Goal: Task Accomplishment & Management: Use online tool/utility

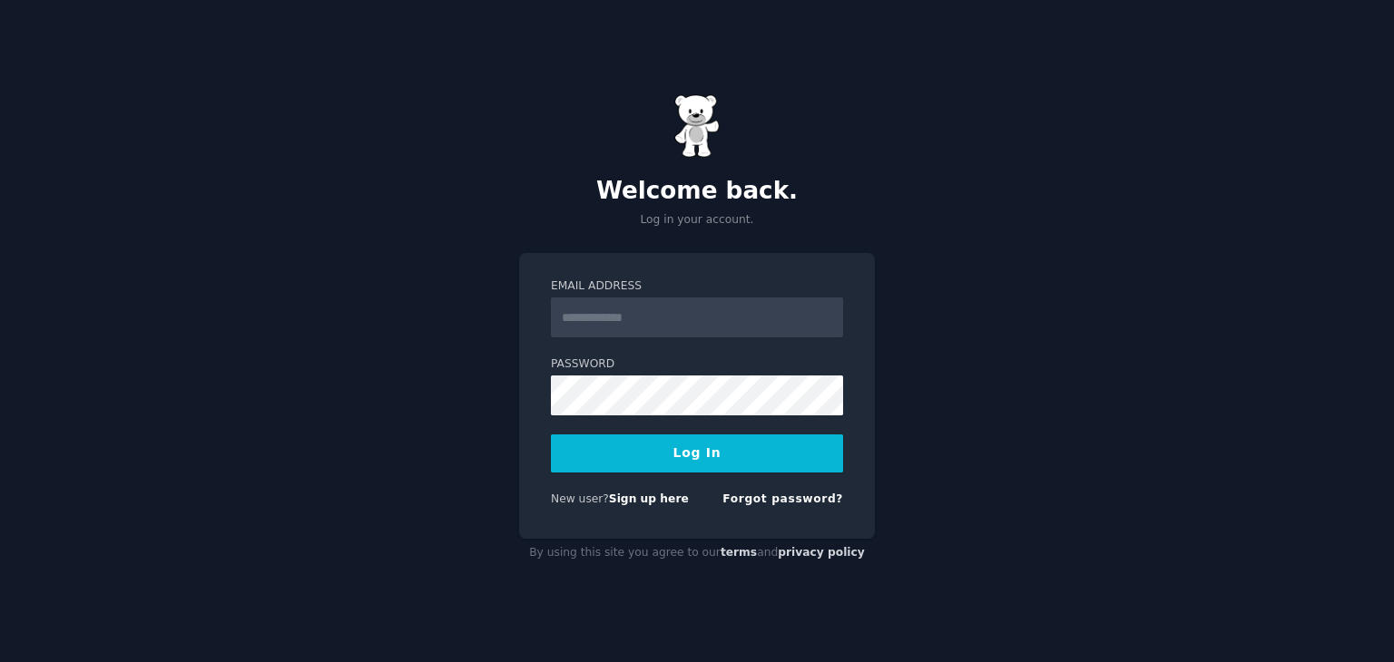
click at [721, 309] on input "Email Address" at bounding box center [697, 318] width 292 height 40
type input "**********"
click at [693, 462] on button "Log In" at bounding box center [697, 454] width 292 height 38
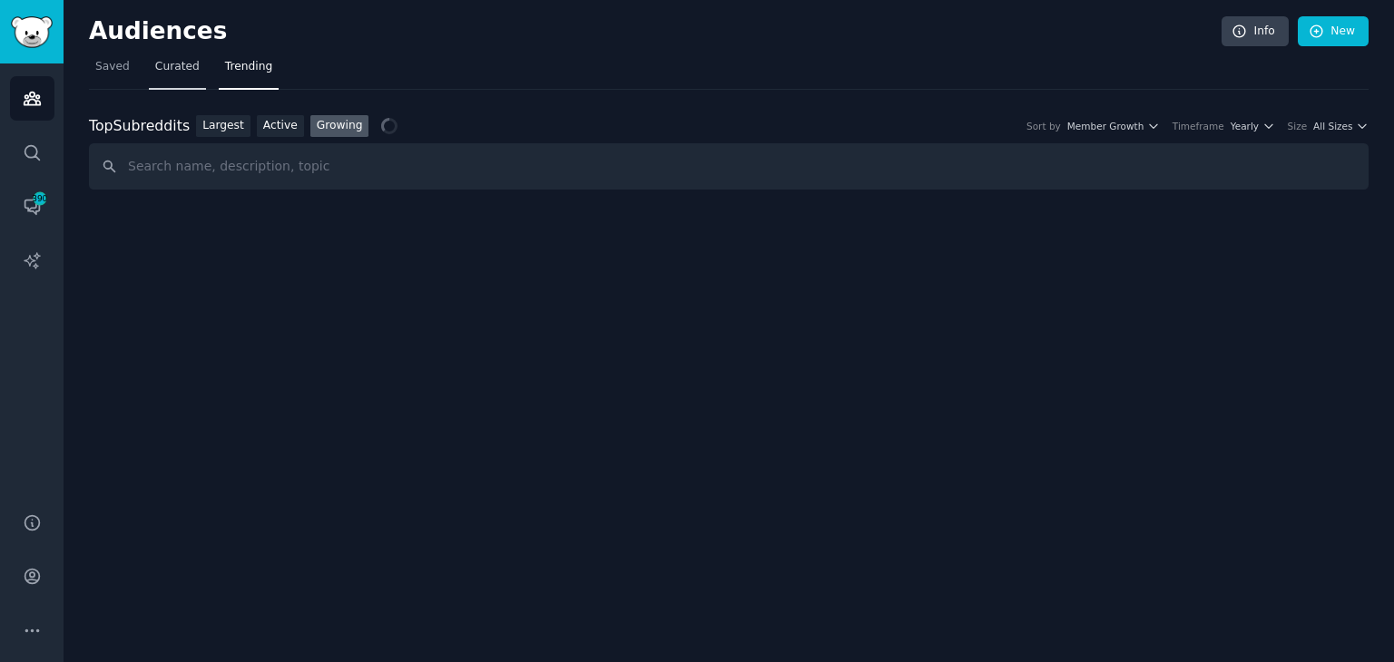
click at [166, 82] on link "Curated" at bounding box center [177, 71] width 57 height 37
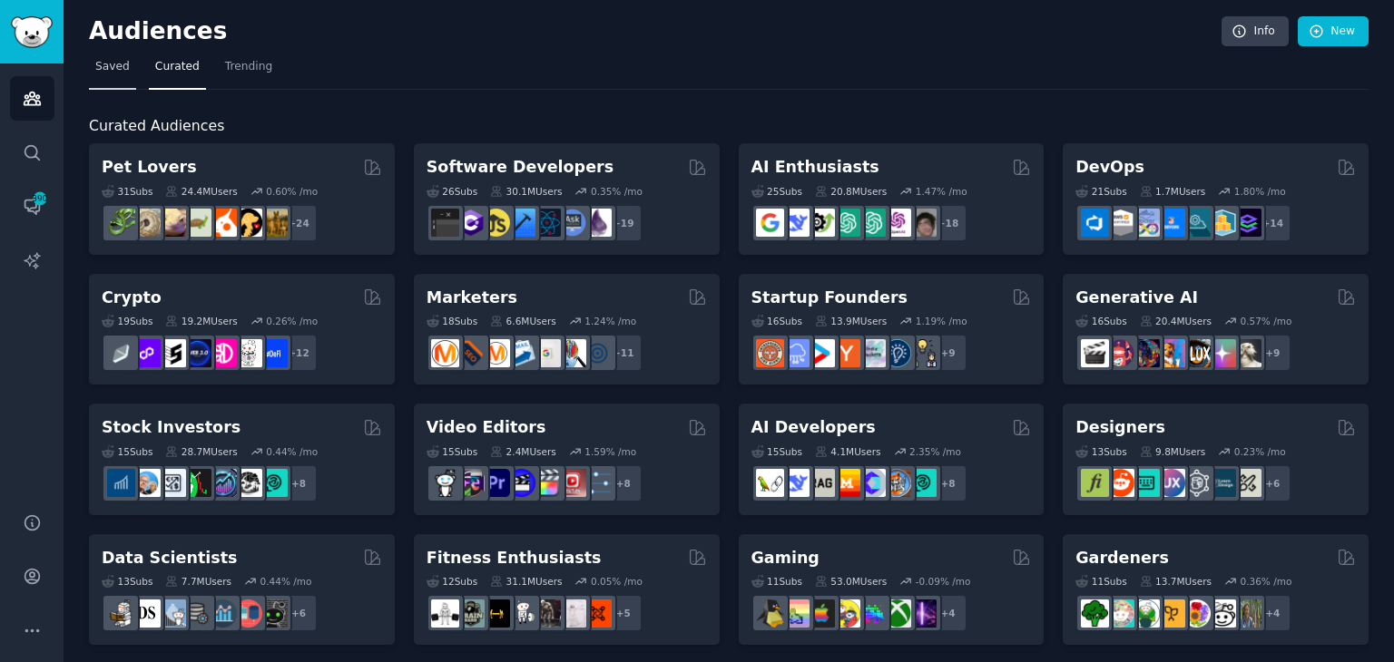
click at [127, 74] on link "Saved" at bounding box center [112, 71] width 47 height 37
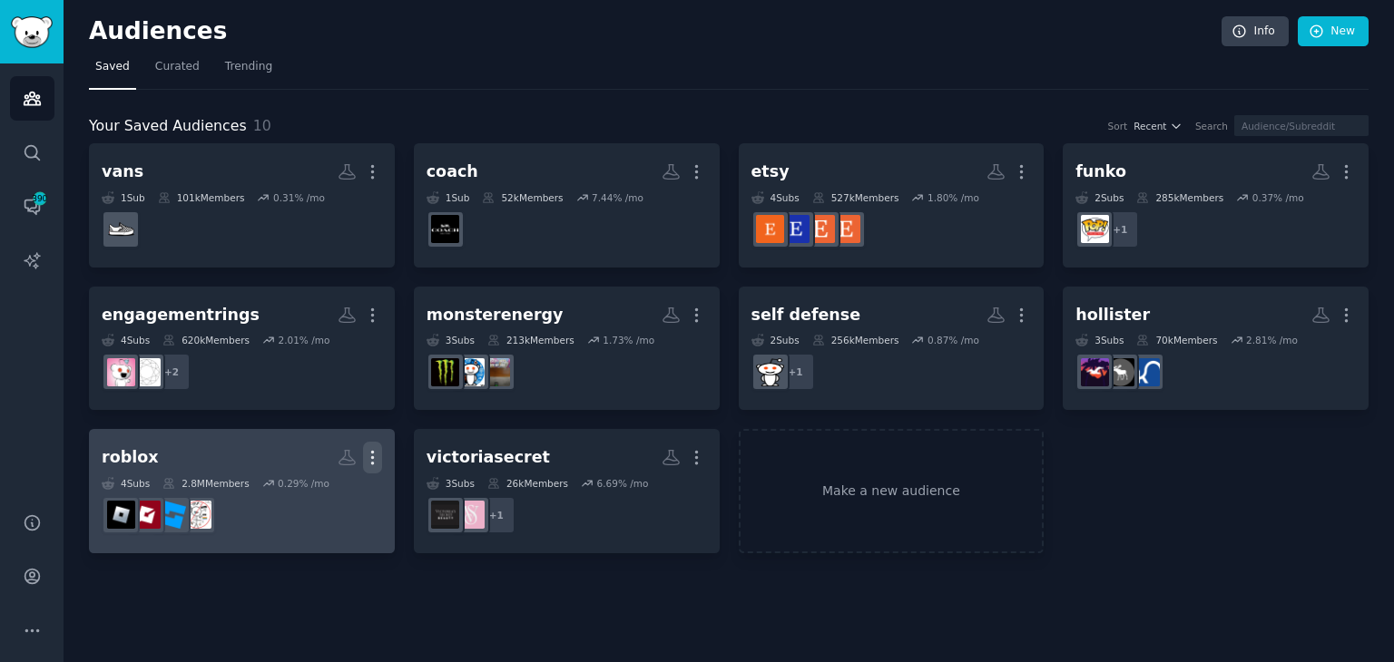
click at [378, 465] on icon "button" at bounding box center [372, 457] width 19 height 19
click at [304, 502] on div "Delete" at bounding box center [310, 496] width 86 height 38
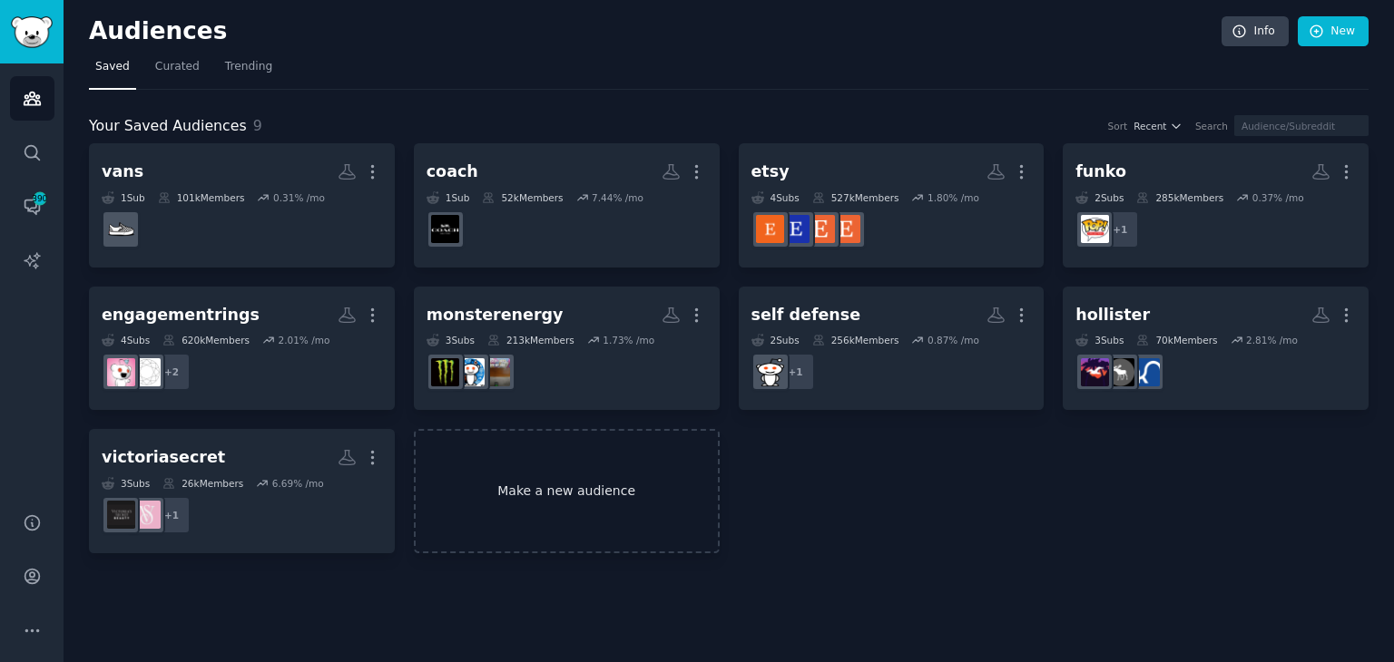
click at [495, 492] on link "Make a new audience" at bounding box center [567, 491] width 306 height 124
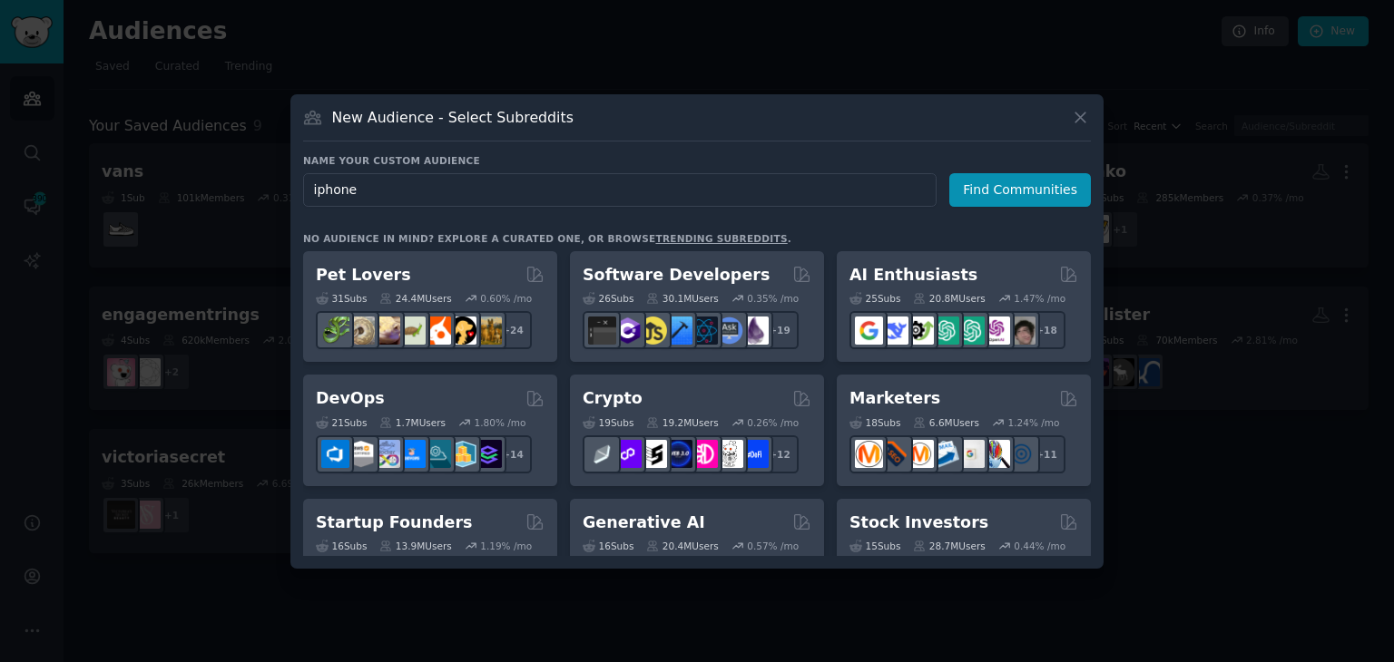
type input "iphone"
click at [1045, 158] on h3 "Name your custom audience" at bounding box center [697, 160] width 788 height 13
click at [1029, 195] on button "Find Communities" at bounding box center [1020, 190] width 142 height 34
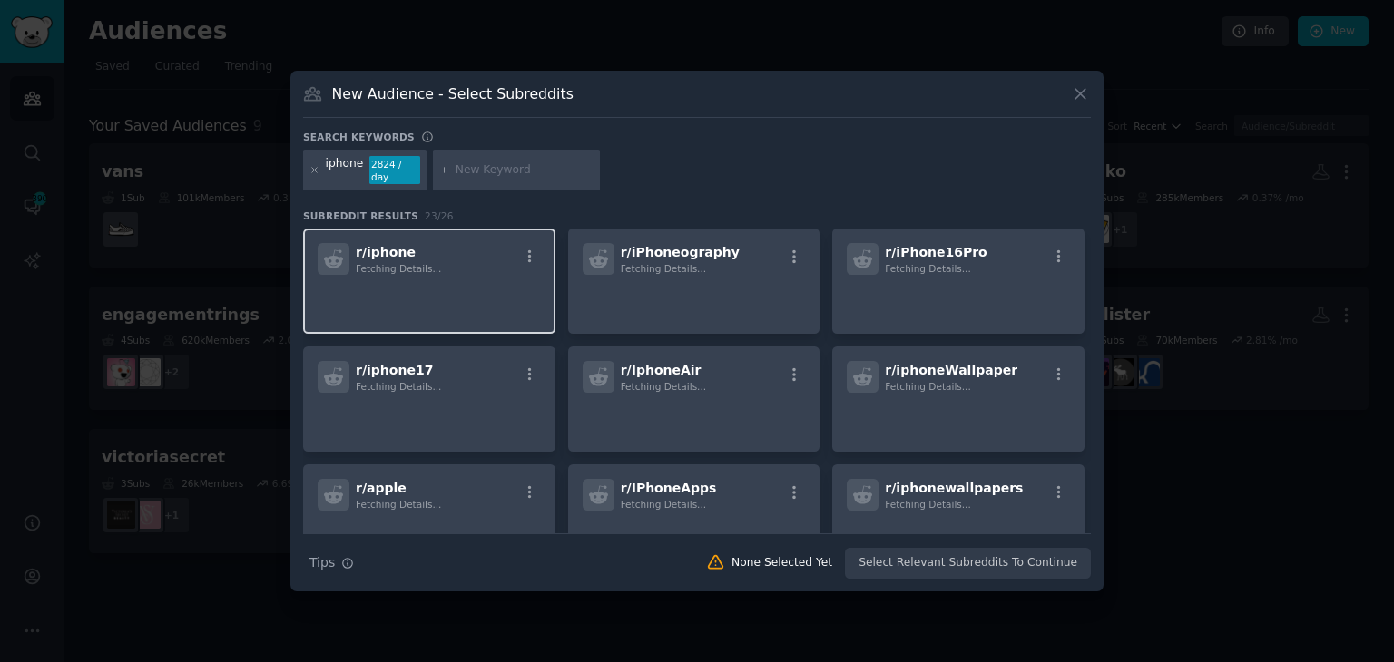
click at [417, 248] on h2 "r/ iphone Fetching Details..." at bounding box center [398, 259] width 85 height 32
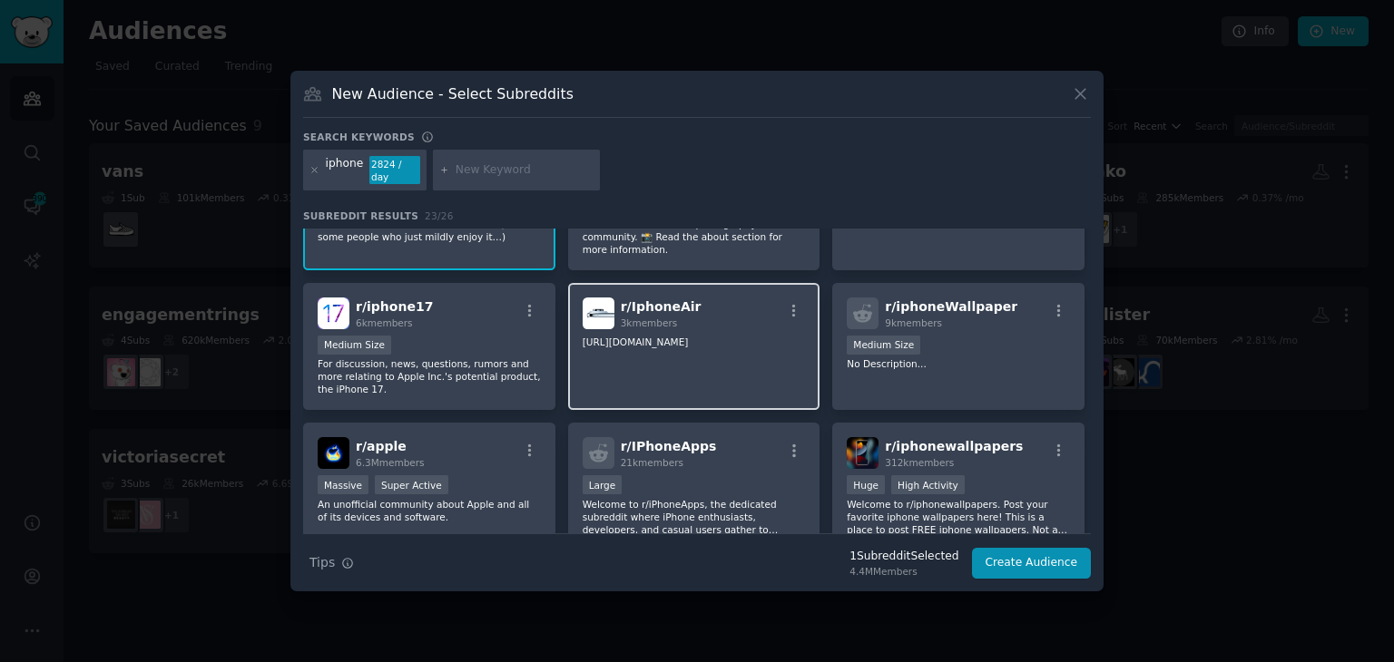
scroll to position [91, 0]
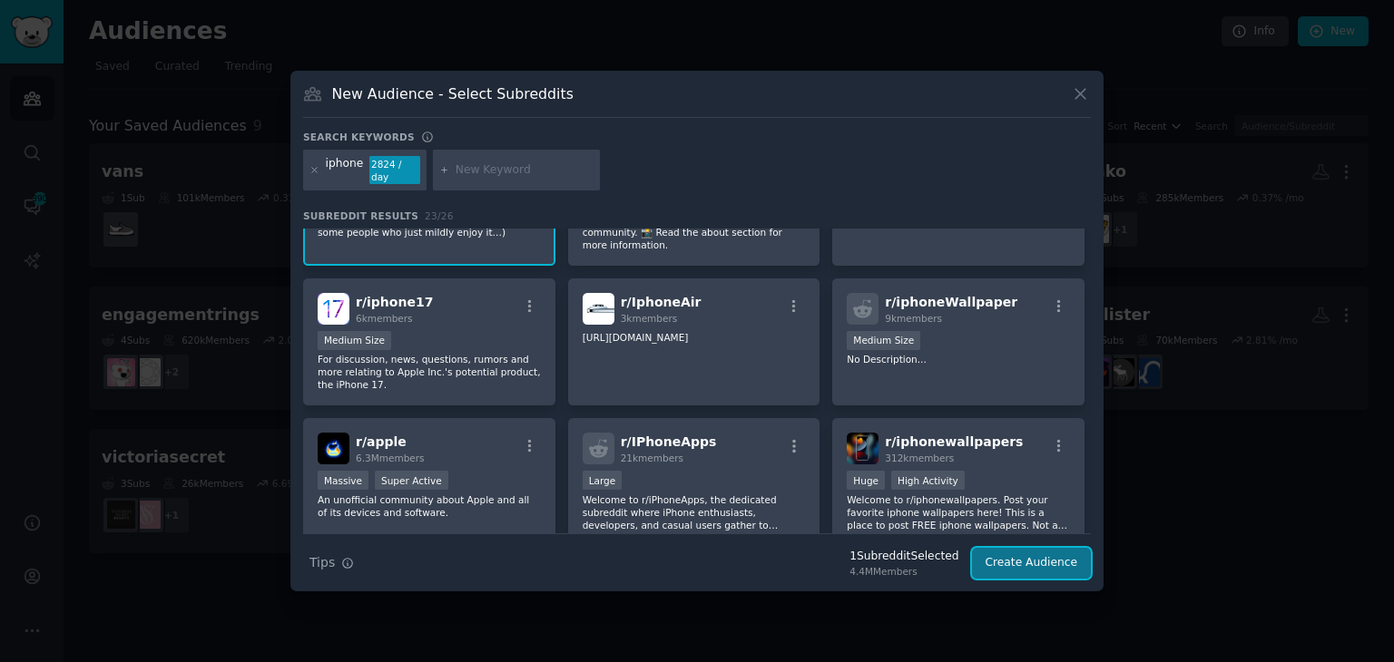
click at [1065, 551] on button "Create Audience" at bounding box center [1032, 563] width 120 height 31
click at [465, 442] on div "r/ apple 6.3M members" at bounding box center [429, 449] width 223 height 32
